Goal: Find contact information: Find contact information

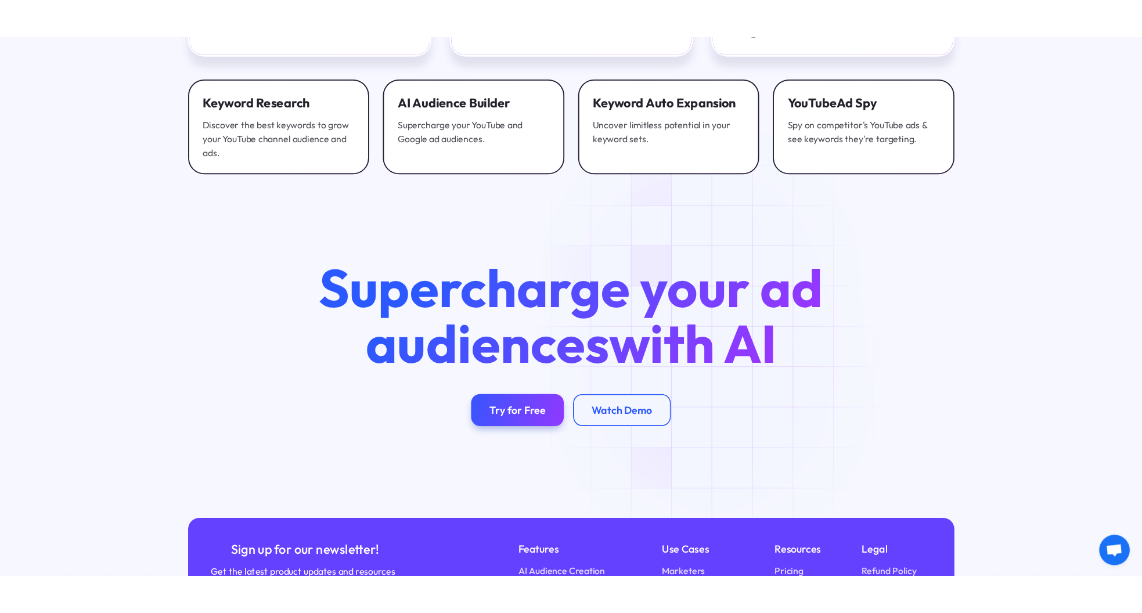
scroll to position [4502, 0]
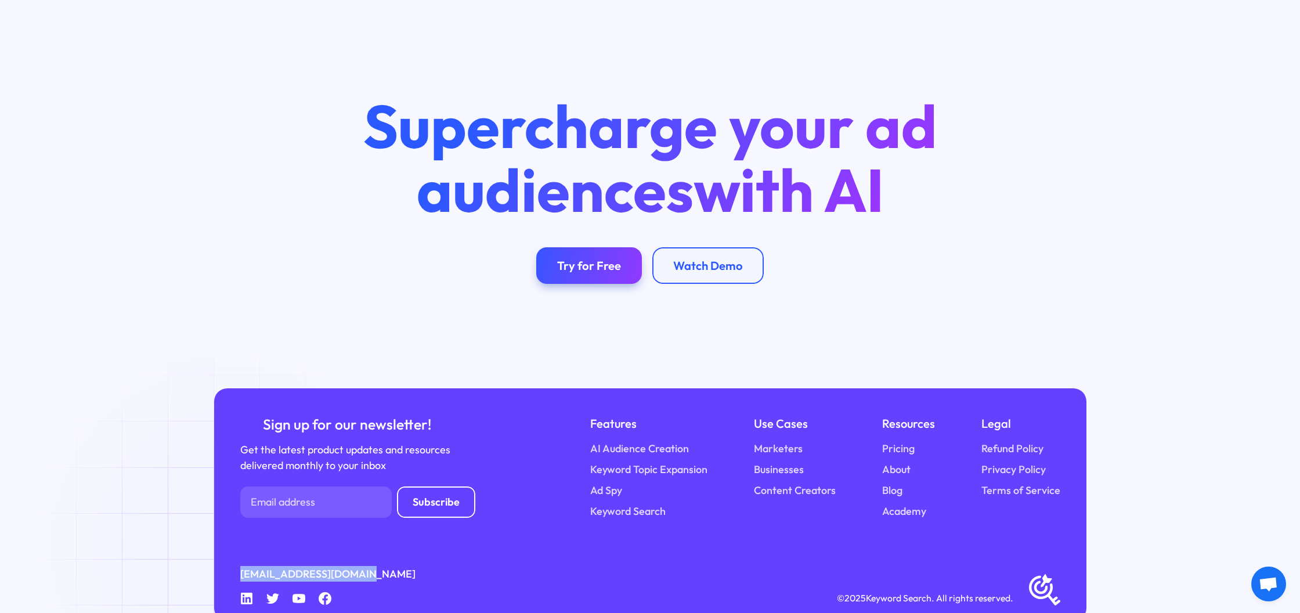
drag, startPoint x: 371, startPoint y: 546, endPoint x: 232, endPoint y: 547, distance: 138.7
click at [232, 547] on div "Sign up for our newsletter! Get the latest product updates and resources delive…" at bounding box center [650, 504] width 872 height 233
copy link "[EMAIL_ADDRESS][DOMAIN_NAME]"
click at [247, 593] on icon at bounding box center [247, 599] width 12 height 12
drag, startPoint x: 244, startPoint y: 571, endPoint x: 367, endPoint y: 417, distance: 197.3
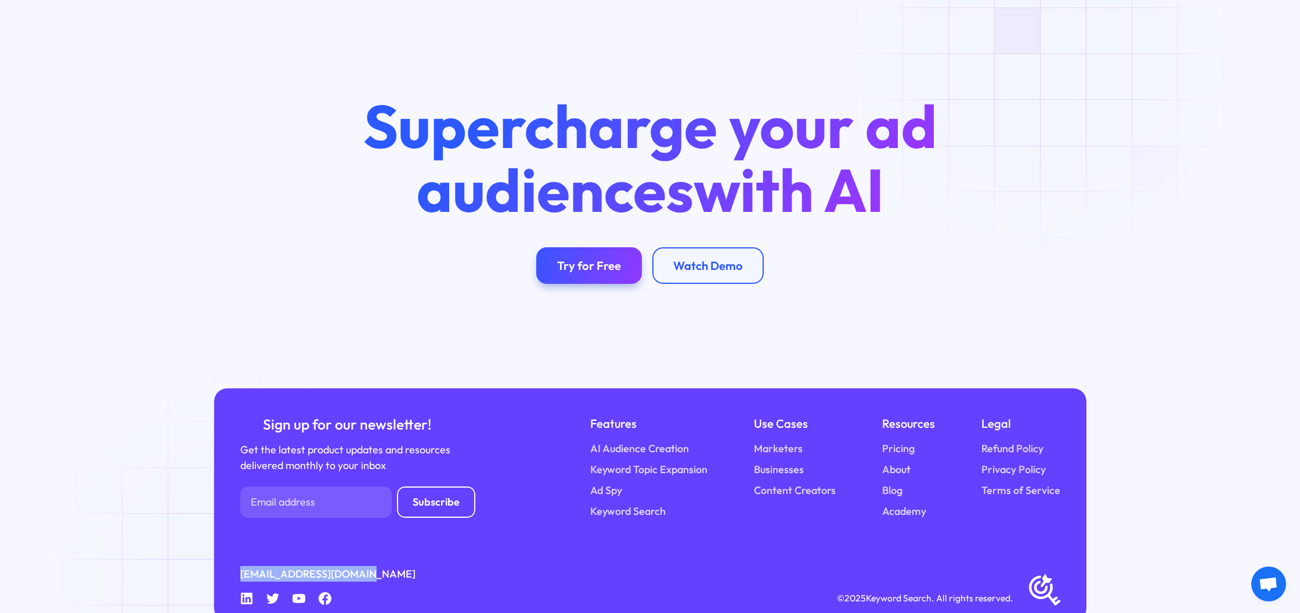
click at [244, 592] on icon "Linkedin" at bounding box center [246, 598] width 13 height 13
click at [250, 592] on icon "Linkedin" at bounding box center [246, 598] width 13 height 13
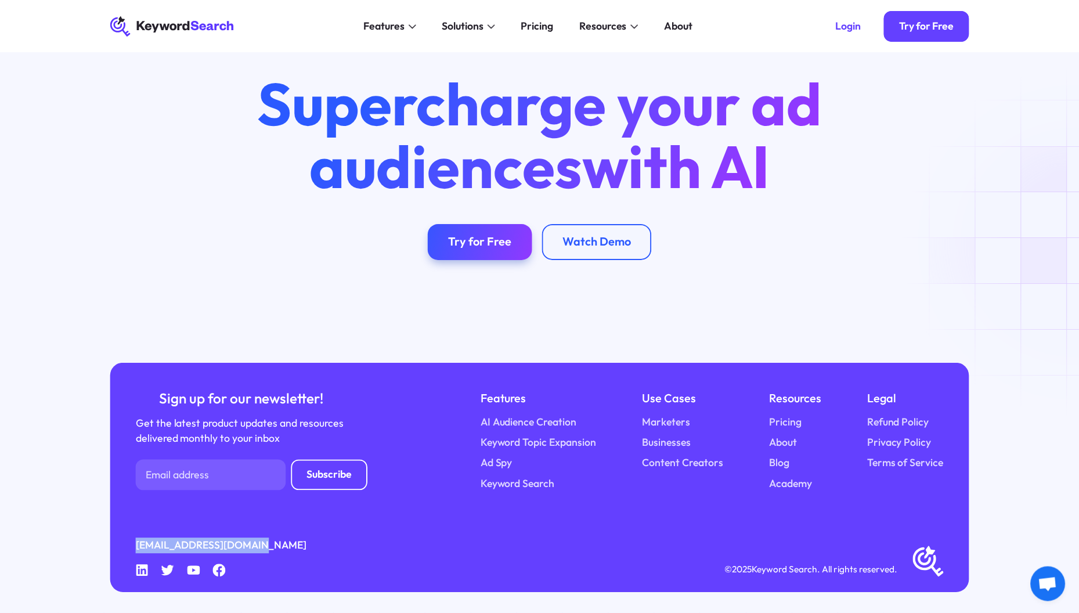
scroll to position [4430, 0]
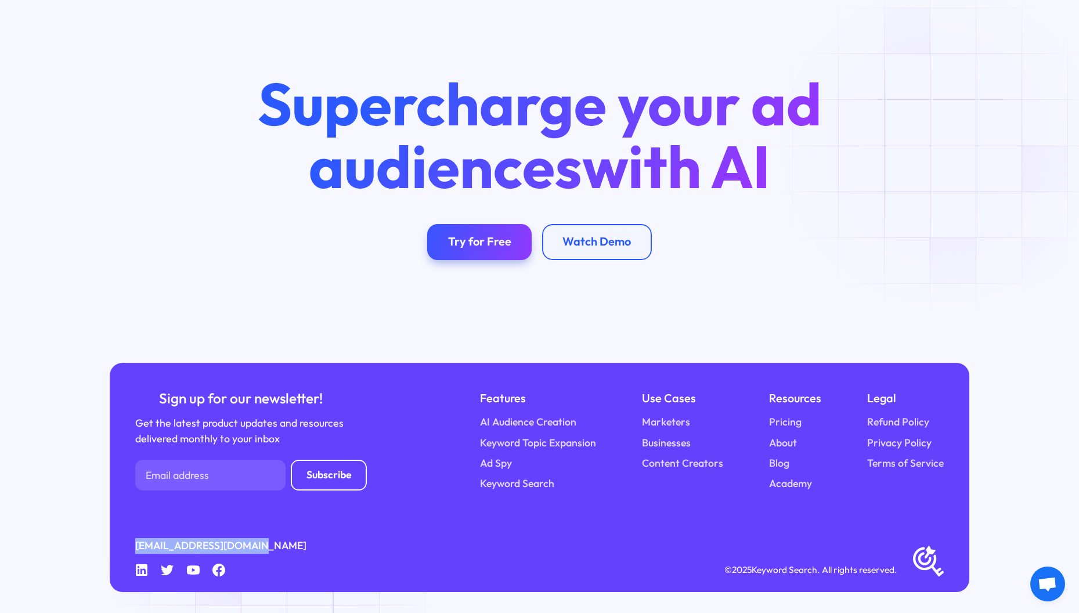
click at [278, 543] on div "[EMAIL_ADDRESS][DOMAIN_NAME] Linkedin Twitter Youtube Facebook © 2025 Keyword S…" at bounding box center [539, 557] width 808 height 39
drag, startPoint x: 269, startPoint y: 543, endPoint x: 205, endPoint y: 543, distance: 63.8
click at [204, 543] on div "[EMAIL_ADDRESS][DOMAIN_NAME] Linkedin Twitter Youtube Facebook © 2025 Keyword S…" at bounding box center [539, 557] width 808 height 39
click at [222, 568] on icon at bounding box center [218, 570] width 13 height 13
click at [235, 544] on link "[EMAIL_ADDRESS][DOMAIN_NAME]" at bounding box center [220, 546] width 171 height 16
